Goal: Book appointment/travel/reservation

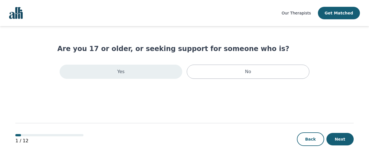
click at [157, 76] on div "Yes" at bounding box center [121, 72] width 123 height 14
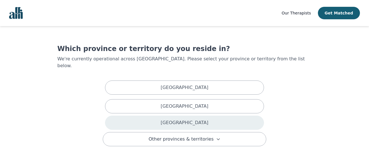
click at [171, 118] on div "[GEOGRAPHIC_DATA]" at bounding box center [184, 123] width 159 height 14
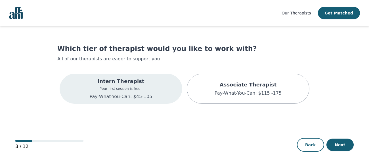
click at [158, 99] on div "Intern Therapist Your first session is free! Pay-What-You-Can: $45-105" at bounding box center [121, 89] width 123 height 30
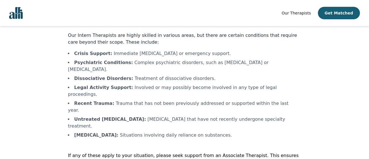
scroll to position [36, 0]
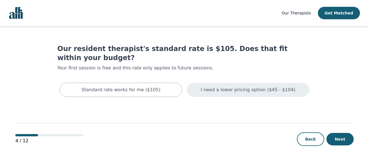
click at [233, 87] on p "I need a lower pricing option ($45 - $104)" at bounding box center [248, 90] width 95 height 7
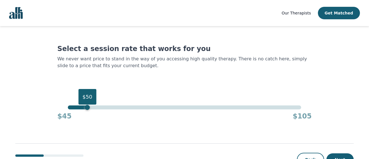
drag, startPoint x: 300, startPoint y: 109, endPoint x: 87, endPoint y: 127, distance: 212.9
click at [87, 127] on main "Select a session rate that works for you We never want price to stand in the wa…" at bounding box center [184, 103] width 339 height 154
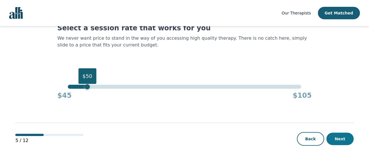
click at [335, 135] on button "Next" at bounding box center [340, 139] width 27 height 12
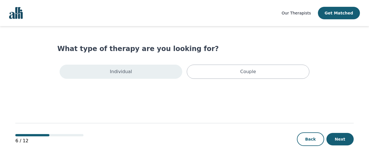
click at [120, 69] on p "Individual" at bounding box center [121, 71] width 22 height 7
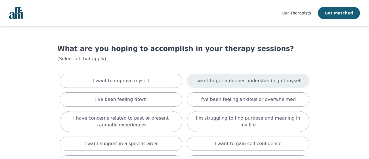
click at [212, 80] on p "I want to get a deeper understanding of myself" at bounding box center [248, 81] width 107 height 7
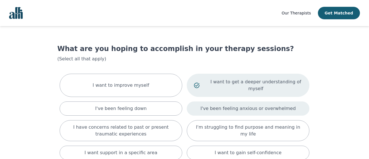
click at [215, 105] on p "I've been feeling anxious or overwhelmed" at bounding box center [248, 108] width 95 height 7
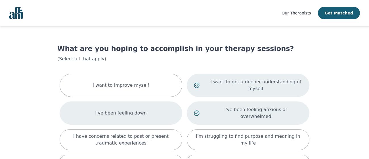
click at [164, 107] on div "I've been feeling down" at bounding box center [121, 113] width 123 height 23
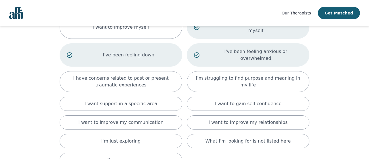
scroll to position [61, 0]
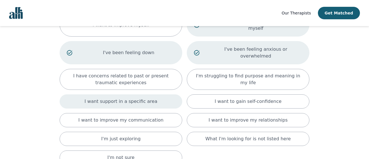
click at [159, 95] on div "I want support in a specific area" at bounding box center [121, 102] width 123 height 14
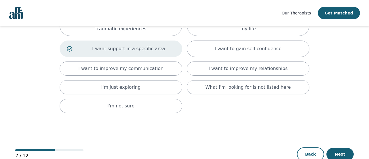
scroll to position [116, 0]
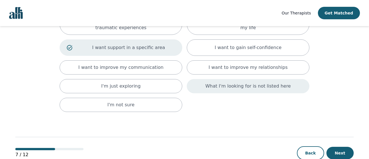
click at [276, 79] on div "What I'm looking for is not listed here" at bounding box center [248, 86] width 123 height 14
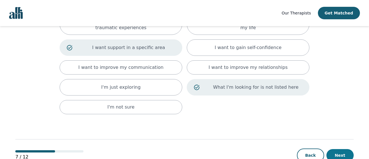
click at [344, 149] on button "Next" at bounding box center [340, 155] width 27 height 12
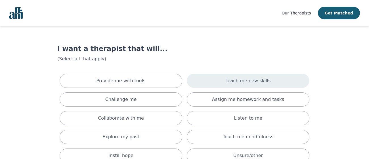
click at [225, 82] on div "Teach me new skills" at bounding box center [248, 81] width 123 height 14
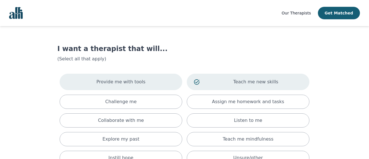
click at [153, 77] on div "Provide me with tools" at bounding box center [121, 82] width 123 height 16
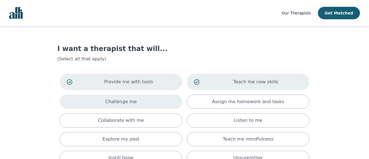
click at [156, 97] on div "Challenge me" at bounding box center [121, 102] width 123 height 14
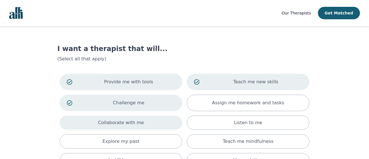
click at [160, 122] on div "Collaborate with me" at bounding box center [121, 123] width 123 height 14
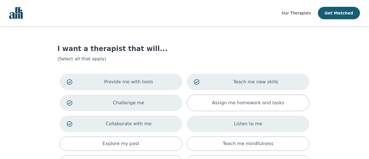
click at [200, 124] on div "Listen to me" at bounding box center [248, 124] width 123 height 16
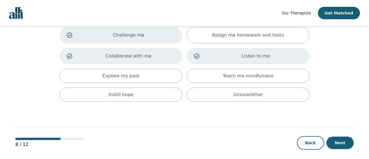
scroll to position [72, 0]
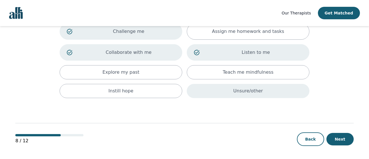
click at [239, 97] on div "Unsure/other" at bounding box center [248, 91] width 123 height 14
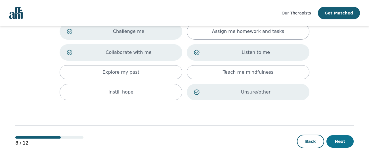
click at [331, 143] on button "Next" at bounding box center [340, 141] width 27 height 12
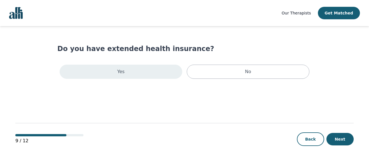
click at [149, 76] on div "Yes" at bounding box center [121, 72] width 123 height 14
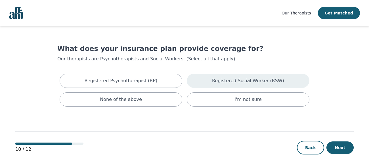
click at [223, 79] on p "Registered Social Worker (RSW)" at bounding box center [248, 81] width 72 height 7
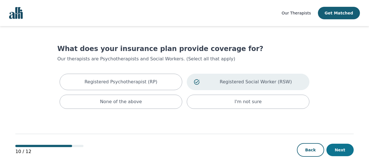
click at [346, 151] on button "Next" at bounding box center [340, 150] width 27 height 12
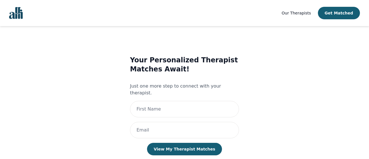
scroll to position [10, 0]
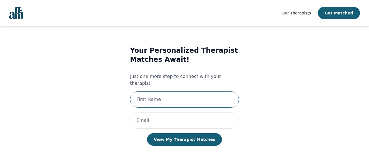
click at [169, 91] on input "text" at bounding box center [184, 99] width 109 height 16
type input "[PERSON_NAME]"
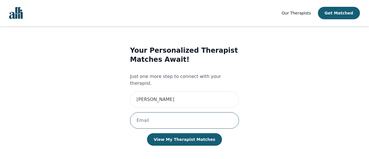
click at [161, 113] on input "email" at bounding box center [184, 120] width 109 height 16
type input "[EMAIL_ADDRESS][DOMAIN_NAME]"
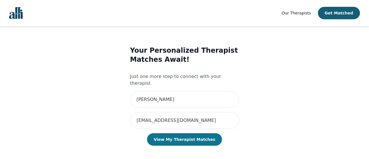
click at [177, 134] on button "View My Therapist Matches" at bounding box center [184, 140] width 75 height 12
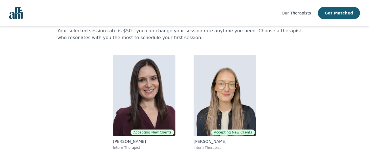
scroll to position [28, 0]
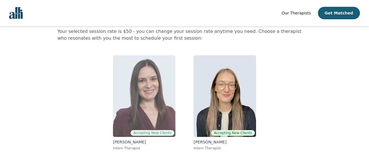
click at [133, 99] on img at bounding box center [144, 96] width 62 height 82
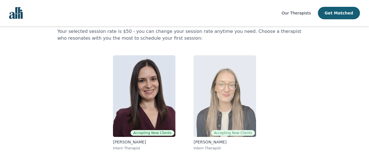
click at [213, 82] on img at bounding box center [225, 96] width 62 height 82
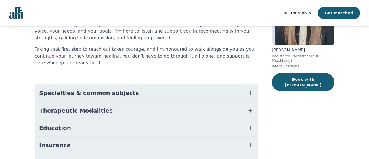
scroll to position [78, 0]
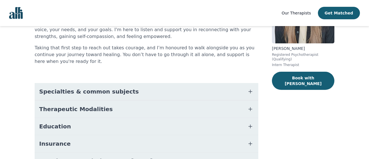
click at [246, 101] on button "Therapeutic Modalities" at bounding box center [147, 109] width 224 height 17
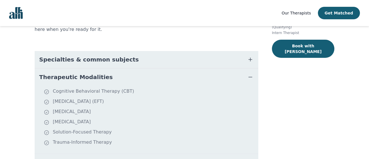
scroll to position [112, 0]
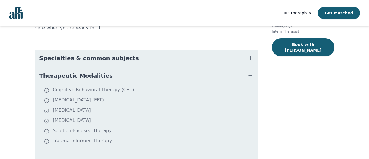
click at [248, 55] on icon "button" at bounding box center [250, 58] width 7 height 7
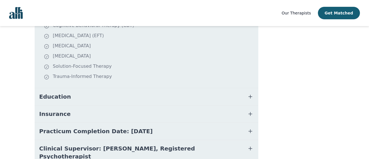
scroll to position [285, 0]
click at [248, 93] on icon "button" at bounding box center [250, 96] width 7 height 7
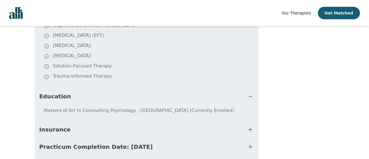
click at [240, 121] on button "Insurance" at bounding box center [147, 129] width 224 height 17
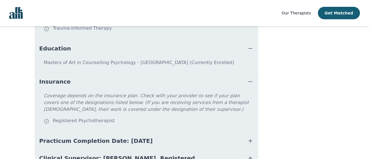
scroll to position [335, 0]
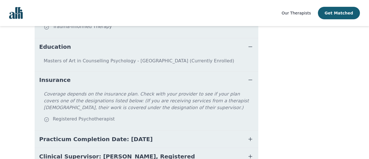
click at [240, 131] on button "Practicum Completion Date: [DATE]" at bounding box center [147, 139] width 224 height 17
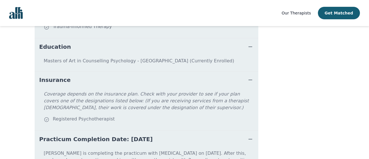
scroll to position [377, 0]
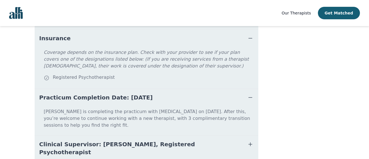
click at [240, 136] on button "Clinical Supervisor: [PERSON_NAME], Registered Psychotherapist" at bounding box center [147, 148] width 224 height 25
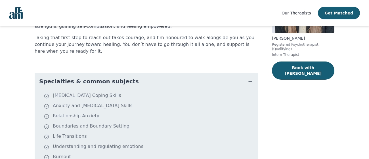
scroll to position [0, 0]
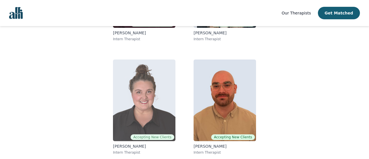
click at [146, 112] on img at bounding box center [144, 101] width 62 height 82
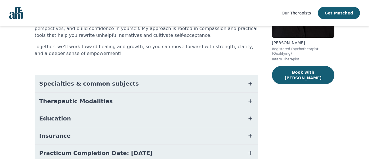
scroll to position [84, 0]
click at [205, 103] on button "Therapeutic Modalities" at bounding box center [147, 101] width 224 height 17
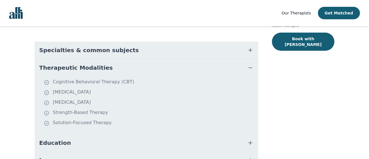
scroll to position [114, 0]
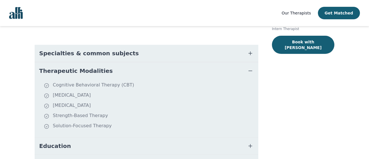
click at [218, 53] on button "Specialties & common subjects" at bounding box center [147, 53] width 224 height 17
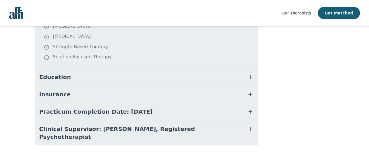
scroll to position [263, 0]
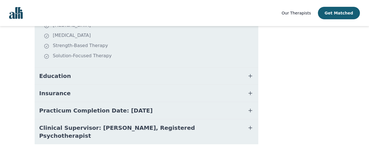
click at [213, 76] on button "Education" at bounding box center [147, 76] width 224 height 17
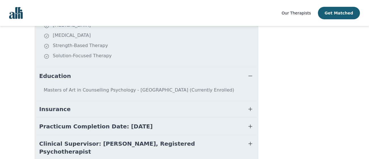
click at [207, 114] on button "Insurance" at bounding box center [147, 109] width 224 height 17
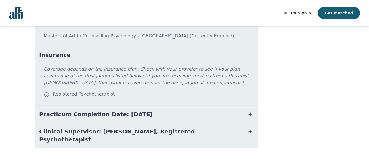
scroll to position [317, 0]
click at [207, 114] on button "Practicum Completion Date: [DATE]" at bounding box center [147, 114] width 224 height 17
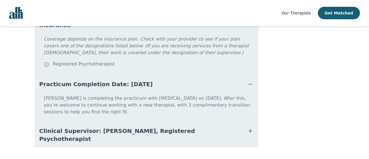
scroll to position [0, 0]
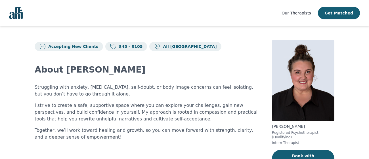
scroll to position [126, 0]
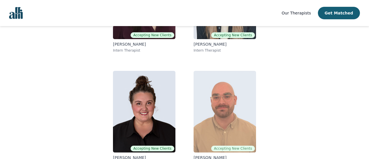
click at [232, 105] on img at bounding box center [225, 112] width 62 height 82
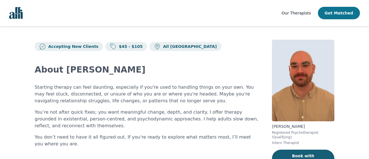
click at [335, 12] on button "Get Matched" at bounding box center [339, 13] width 42 height 12
